Goal: Check status: Check status

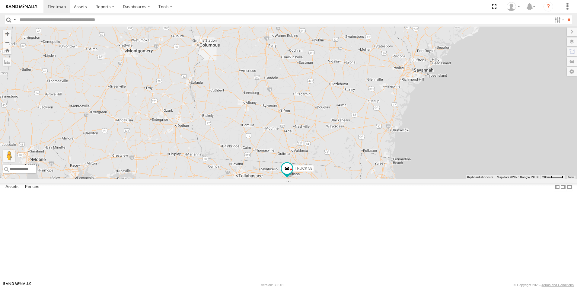
drag, startPoint x: 313, startPoint y: 124, endPoint x: 380, endPoint y: 266, distance: 157.3
click at [380, 179] on div "TRUCK 58 11" at bounding box center [288, 103] width 577 height 153
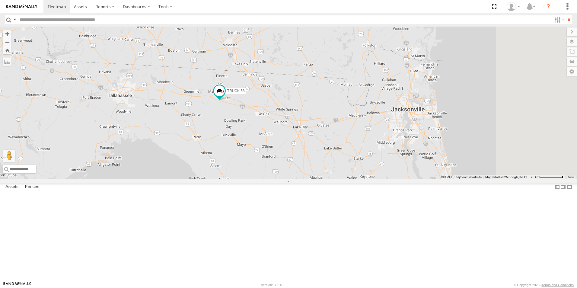
drag, startPoint x: 364, startPoint y: 240, endPoint x: 312, endPoint y: 173, distance: 85.0
click at [312, 173] on div "TRUCK 58" at bounding box center [288, 103] width 577 height 153
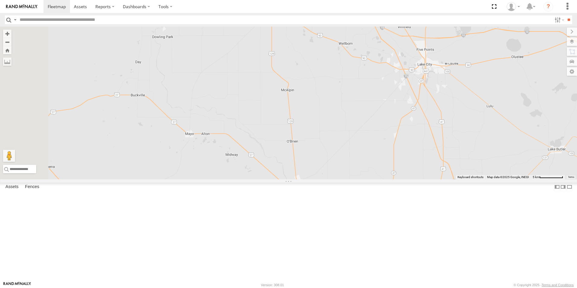
drag, startPoint x: 345, startPoint y: 192, endPoint x: 394, endPoint y: 274, distance: 95.0
click at [394, 179] on div "TRUCK 58" at bounding box center [288, 103] width 577 height 153
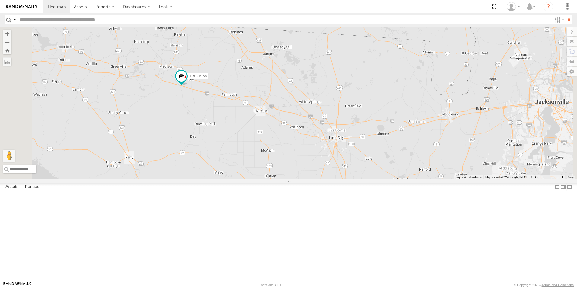
drag, startPoint x: 337, startPoint y: 210, endPoint x: 300, endPoint y: 206, distance: 37.9
click at [300, 179] on div "TRUCK 58" at bounding box center [288, 103] width 577 height 153
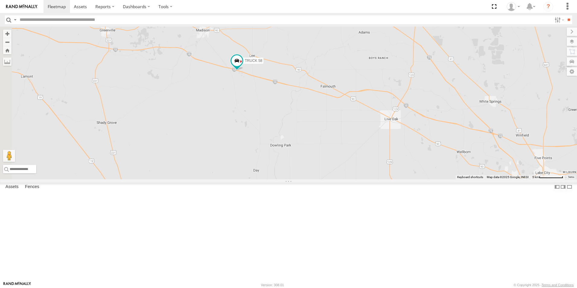
drag, startPoint x: 268, startPoint y: 173, endPoint x: 392, endPoint y: 209, distance: 128.4
click at [392, 179] on div "TRUCK 58" at bounding box center [288, 103] width 577 height 153
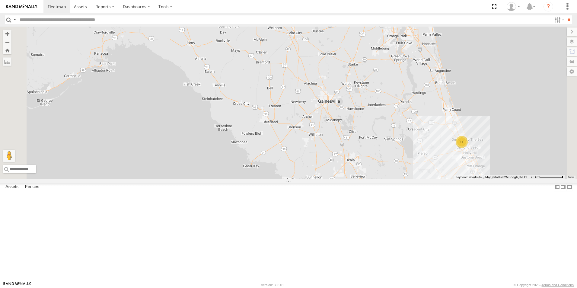
drag, startPoint x: 401, startPoint y: 191, endPoint x: 354, endPoint y: 93, distance: 108.6
click at [354, 93] on div "TRUCK 58 11" at bounding box center [288, 103] width 577 height 153
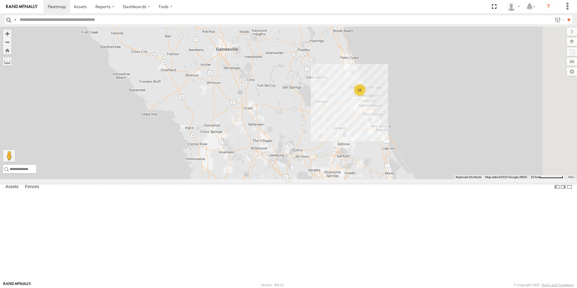
drag, startPoint x: 441, startPoint y: 240, endPoint x: 338, endPoint y: 187, distance: 115.8
click at [338, 179] on div "TRUCK 58 11" at bounding box center [288, 103] width 577 height 153
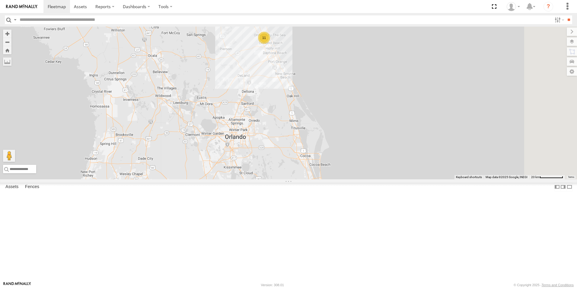
drag, startPoint x: 433, startPoint y: 238, endPoint x: 338, endPoint y: 184, distance: 109.3
click at [338, 179] on div "TRUCK 58 11" at bounding box center [288, 103] width 577 height 153
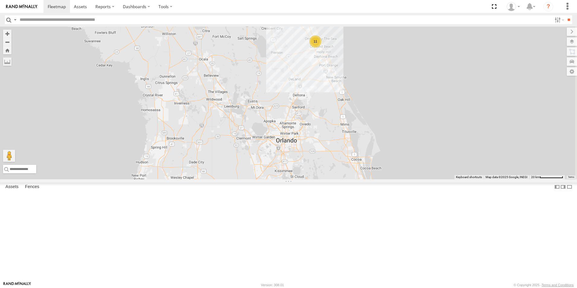
drag, startPoint x: 312, startPoint y: 191, endPoint x: 364, endPoint y: 194, distance: 52.0
click at [364, 179] on div "TRUCK 58 11" at bounding box center [288, 103] width 577 height 153
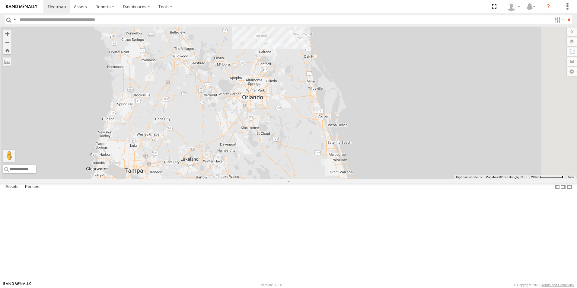
drag, startPoint x: 341, startPoint y: 188, endPoint x: 381, endPoint y: 184, distance: 40.6
click at [381, 179] on div "TRUCK 58 11" at bounding box center [288, 103] width 577 height 153
